Goal: Task Accomplishment & Management: Manage account settings

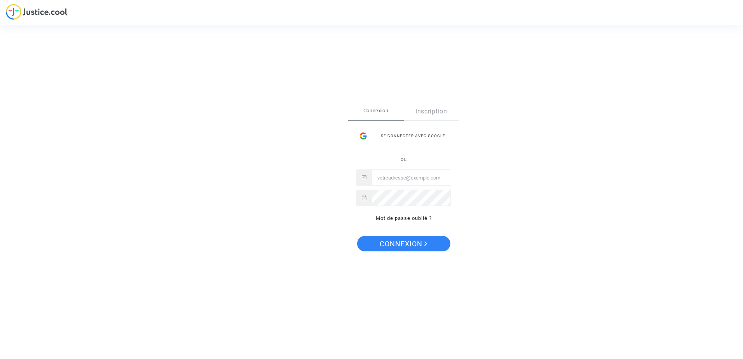
type input "[PERSON_NAME][EMAIL_ADDRESS][DOMAIN_NAME]"
click at [400, 246] on span "Connexion" at bounding box center [404, 244] width 48 height 16
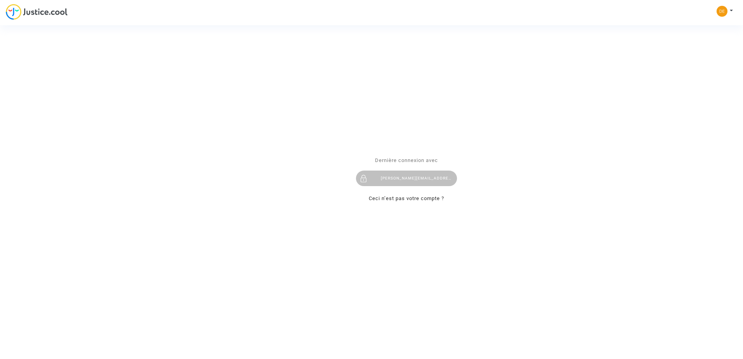
click at [38, 15] on div "Se connecter Dernière connexion avec [PERSON_NAME][EMAIL_ADDRESS][DOMAIN_NAME] …" at bounding box center [371, 179] width 743 height 359
click at [723, 9] on div "Se connecter Dernière connexion avec [PERSON_NAME][EMAIL_ADDRESS][DOMAIN_NAME] …" at bounding box center [371, 179] width 743 height 359
click at [367, 176] on div at bounding box center [364, 179] width 16 height 16
click at [725, 11] on div "Se connecter Dernière connexion avec [PERSON_NAME][EMAIL_ADDRESS][DOMAIN_NAME] …" at bounding box center [371, 179] width 743 height 359
click at [34, 10] on div "Se connecter Dernière connexion avec [PERSON_NAME][EMAIL_ADDRESS][DOMAIN_NAME] …" at bounding box center [371, 179] width 743 height 359
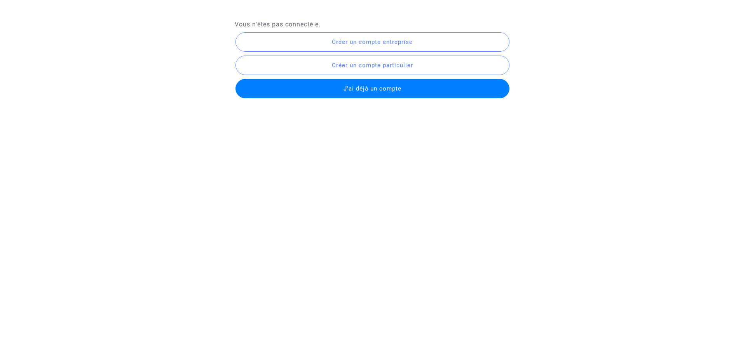
click at [367, 85] on span "J'ai déjà un compte" at bounding box center [372, 88] width 58 height 7
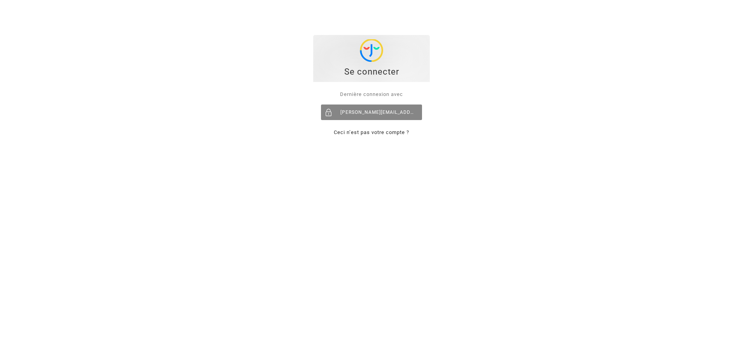
click at [371, 114] on div "[PERSON_NAME][EMAIL_ADDRESS][DOMAIN_NAME]" at bounding box center [371, 112] width 101 height 16
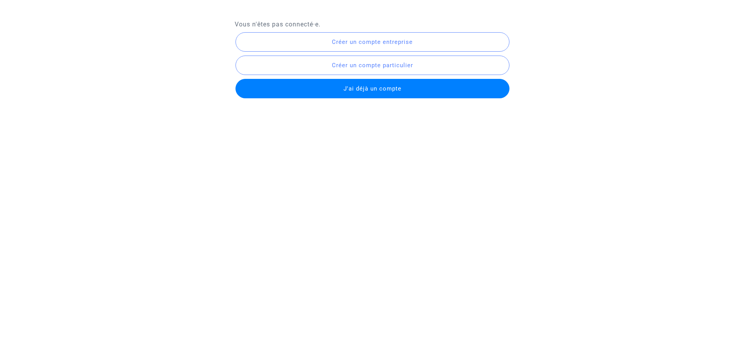
click at [370, 85] on button "J'ai déjà un compte" at bounding box center [372, 88] width 274 height 19
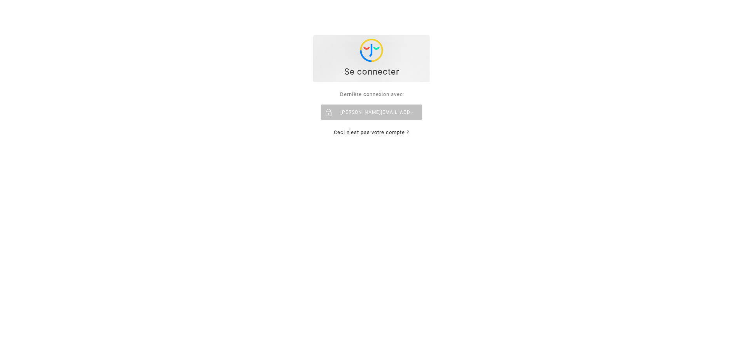
click at [365, 61] on img at bounding box center [371, 50] width 23 height 23
click at [366, 94] on span "Dernière connexion avec" at bounding box center [371, 94] width 63 height 6
click at [367, 54] on img at bounding box center [371, 50] width 23 height 23
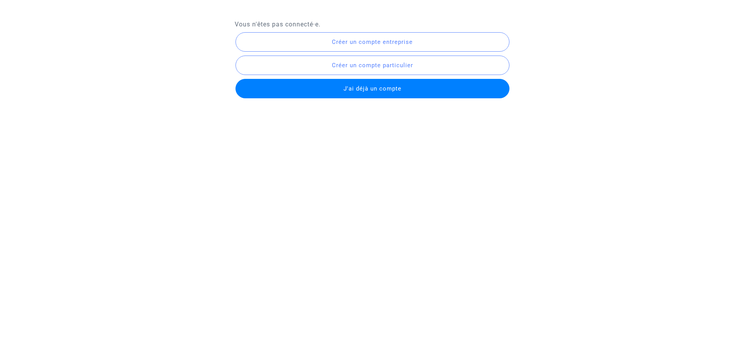
click at [359, 84] on button "J'ai déjà un compte" at bounding box center [372, 88] width 274 height 19
